Goal: Information Seeking & Learning: Learn about a topic

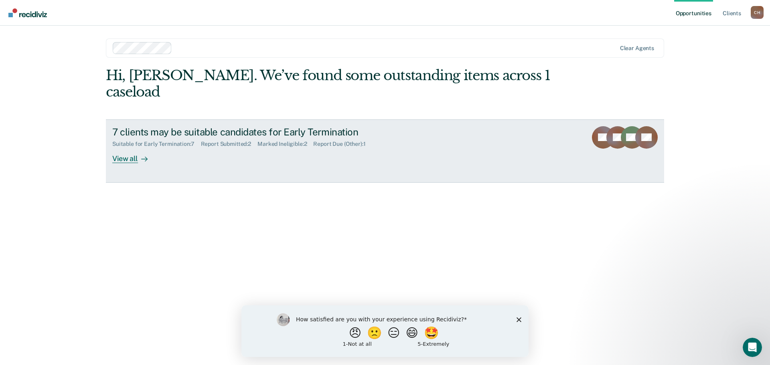
click at [137, 148] on div "View all" at bounding box center [134, 156] width 45 height 16
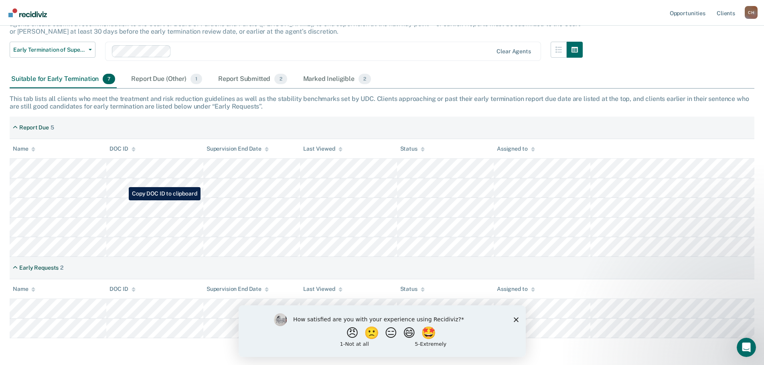
scroll to position [80, 0]
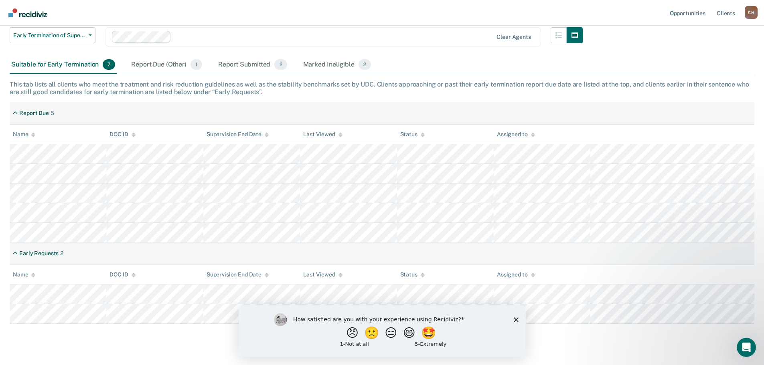
click at [183, 330] on div "Early Termination of Supervision The [US_STATE] Sentencing Commission’s 2025 Ad…" at bounding box center [382, 161] width 745 height 372
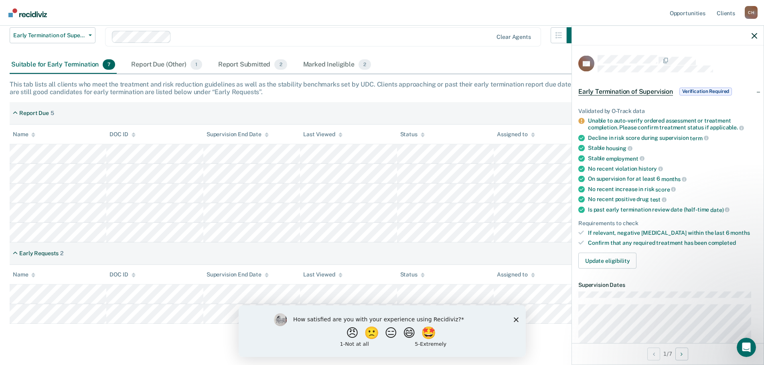
click at [460, 55] on div "Early Termination of Supervision Early Termination of Supervision Clear agents" at bounding box center [296, 41] width 573 height 29
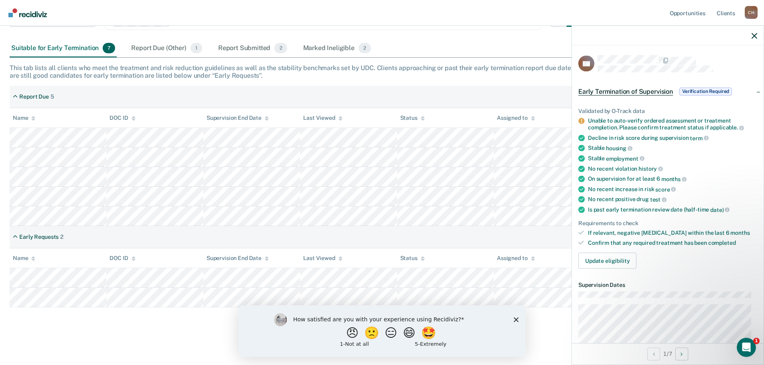
click at [515, 319] on polygon "Close survey" at bounding box center [515, 319] width 5 height 5
